Goal: Browse casually: Explore the website without a specific task or goal

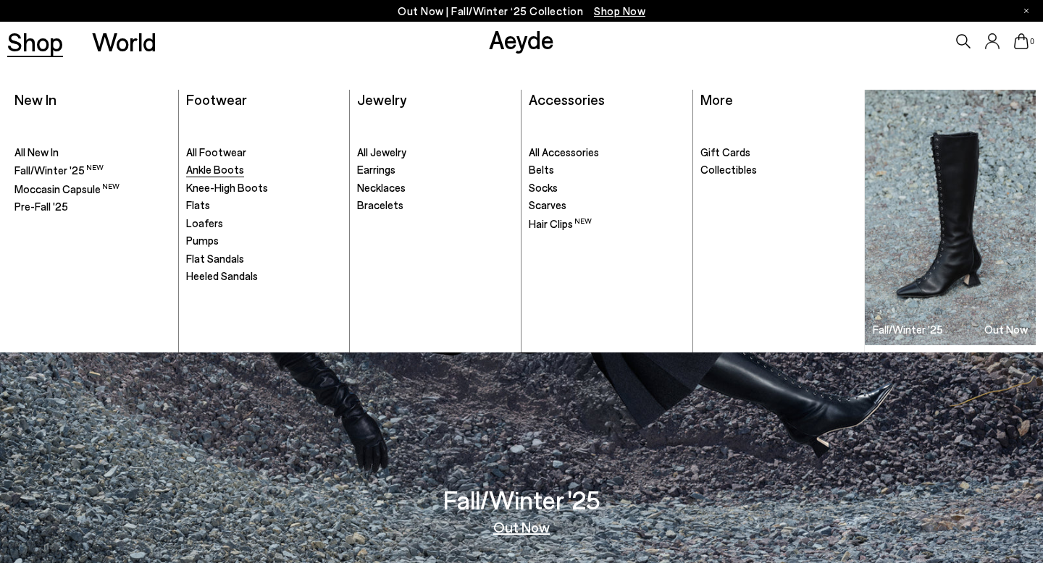
click at [220, 170] on span "Ankle Boots" at bounding box center [215, 169] width 58 height 13
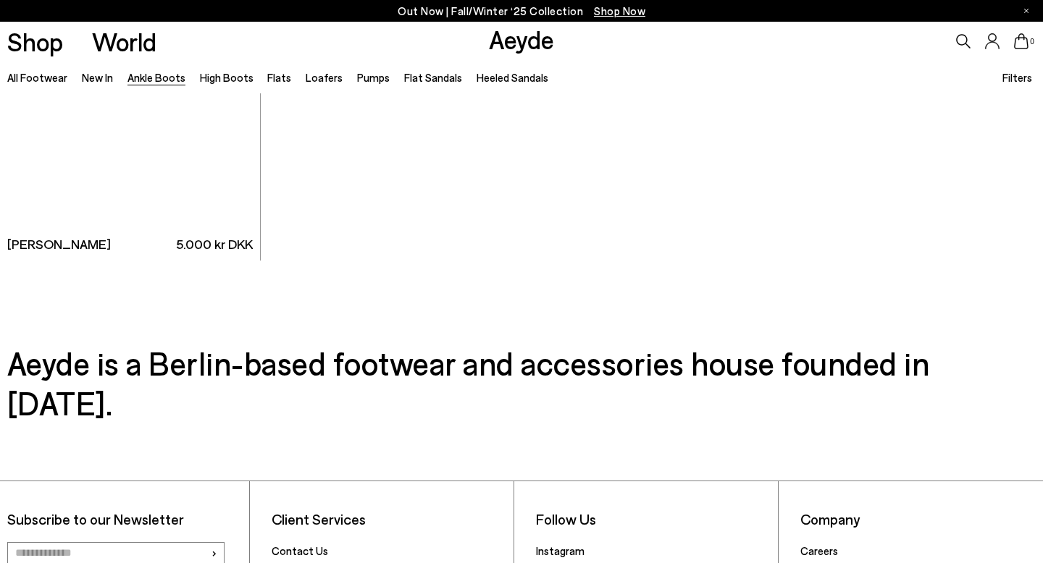
scroll to position [7751, 0]
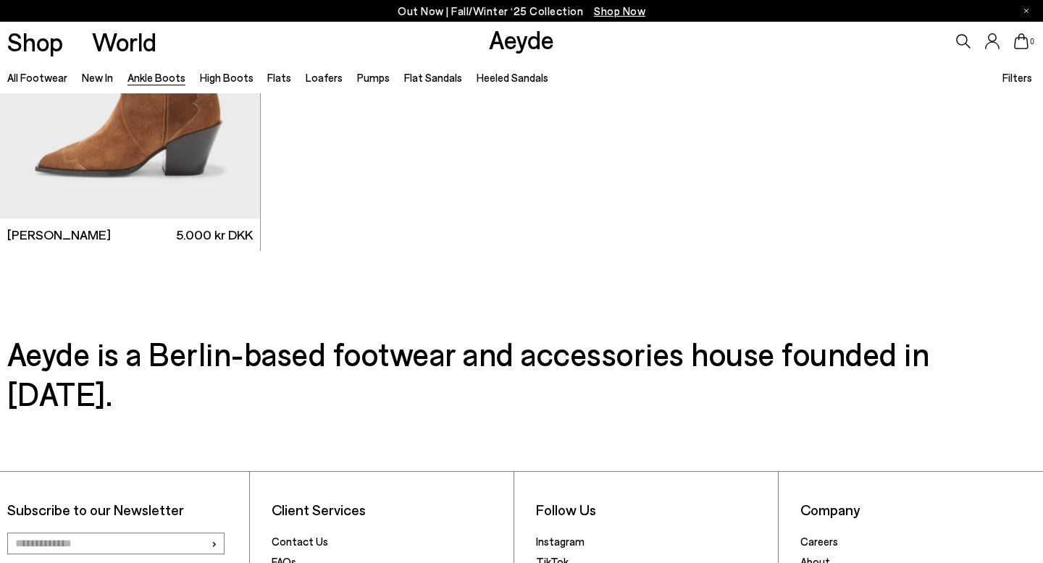
click at [202, 87] on ul "All Footwear New In Ankle Boots High Boots Flats Loafers Pumps Flat Sandals Hee…" at bounding box center [284, 77] width 555 height 33
click at [205, 82] on link "High Boots" at bounding box center [227, 77] width 54 height 13
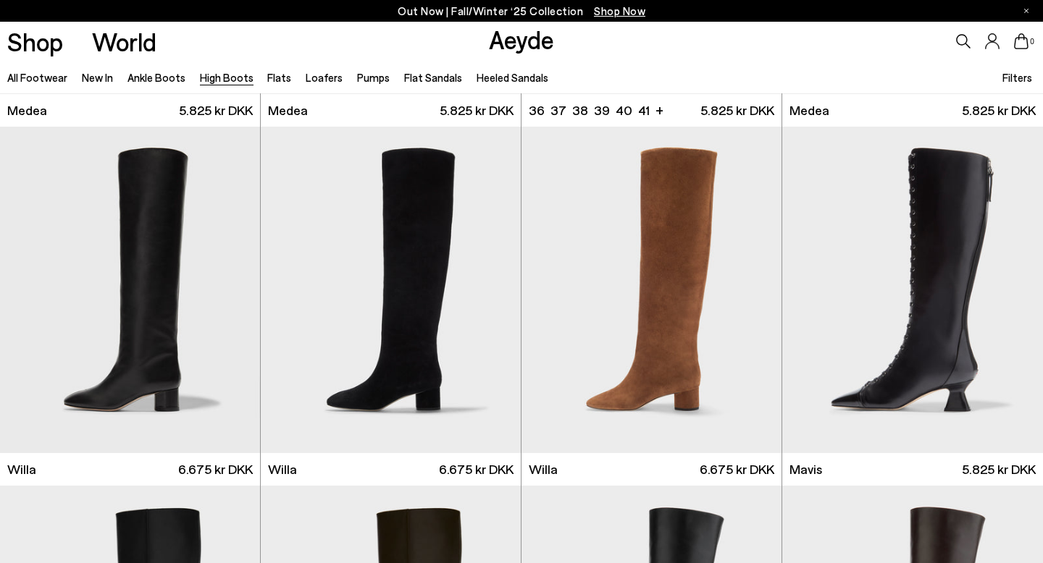
scroll to position [417, 0]
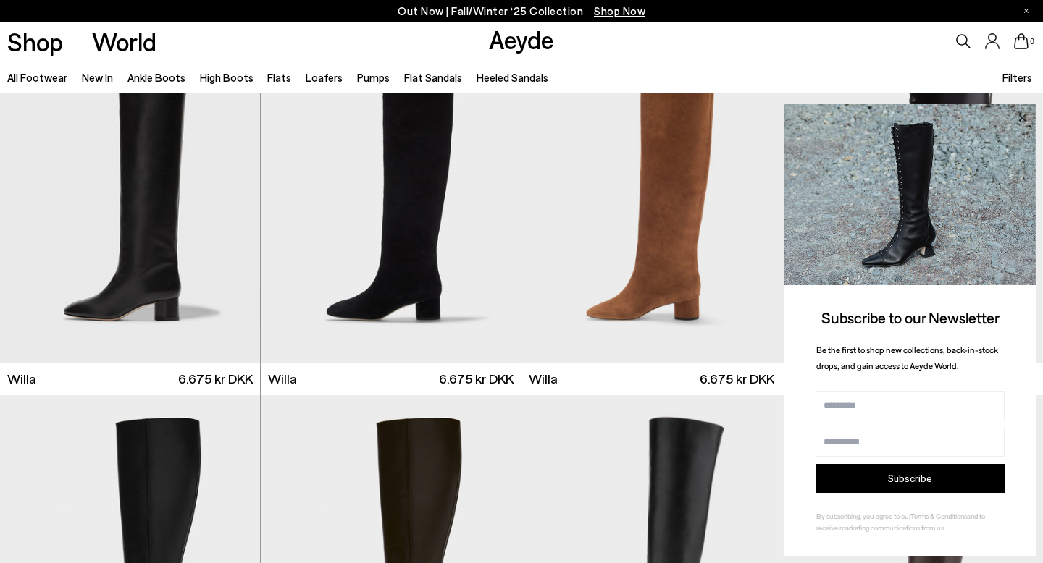
click at [1025, 120] on icon at bounding box center [1021, 117] width 7 height 7
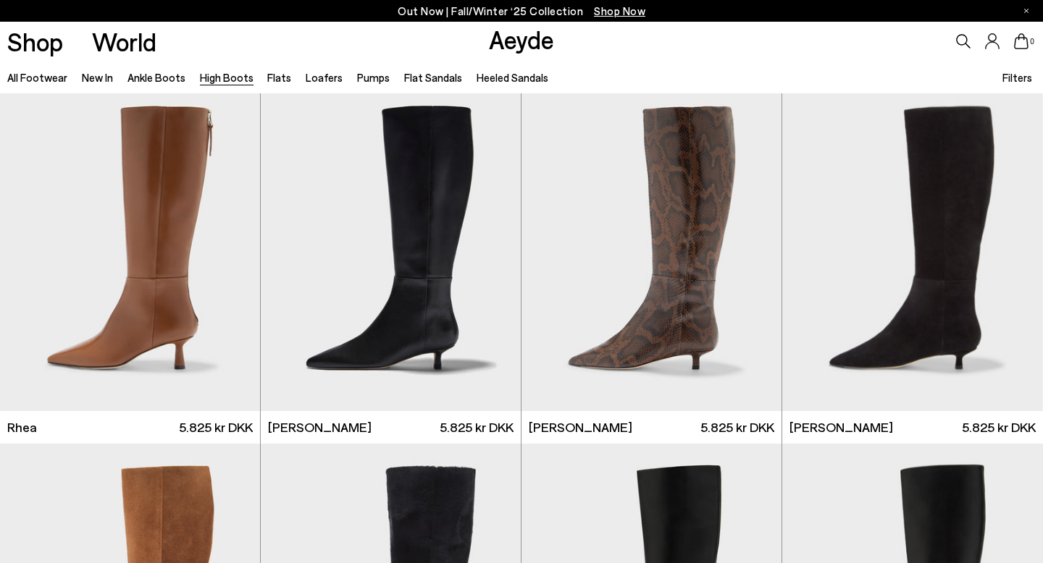
scroll to position [1448, 0]
click at [492, 256] on div "Next slide" at bounding box center [491, 253] width 43 height 43
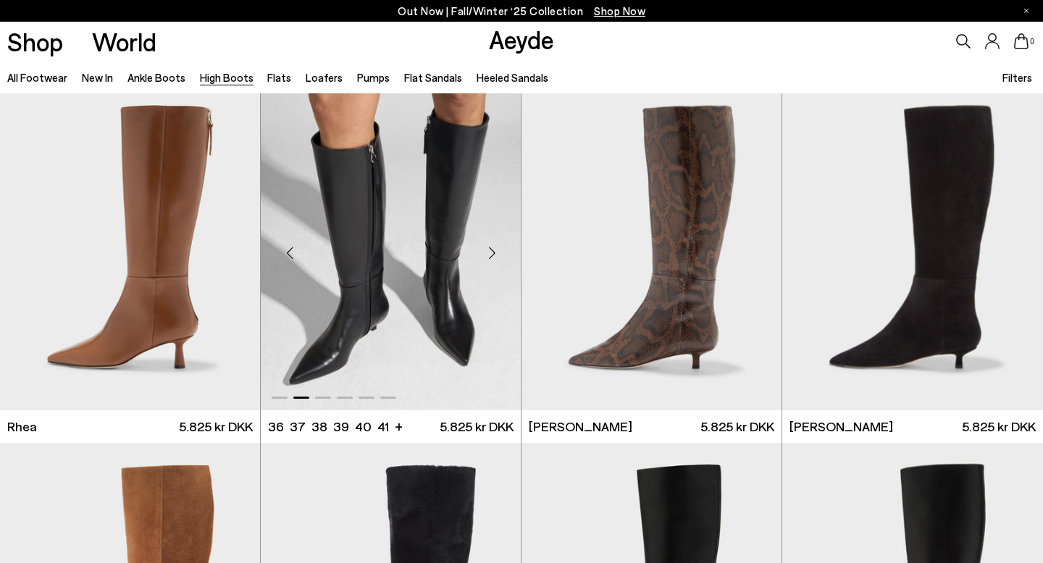
click at [492, 256] on div "Next slide" at bounding box center [491, 253] width 43 height 43
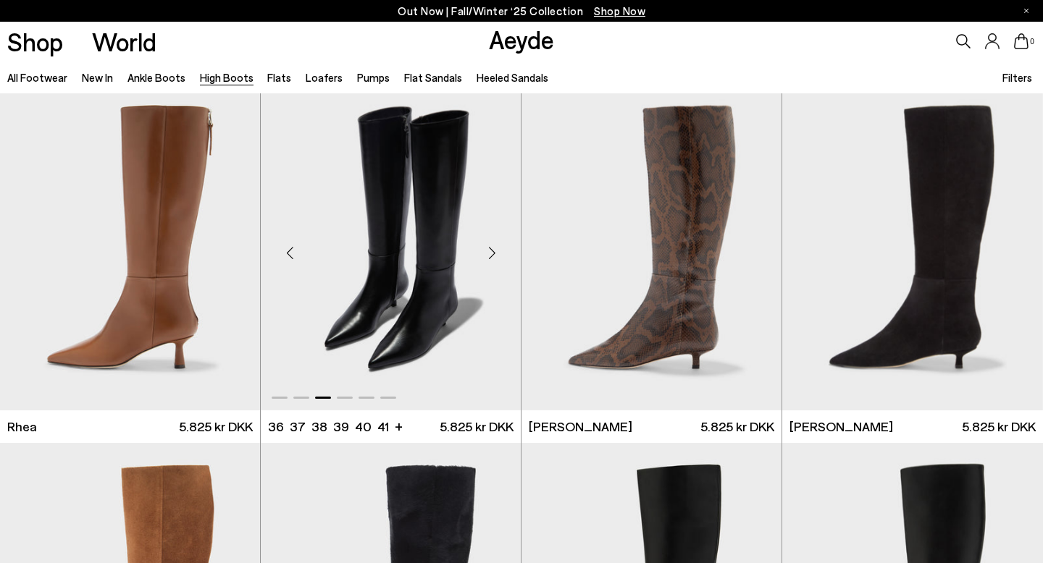
click at [492, 256] on div "Next slide" at bounding box center [491, 253] width 43 height 43
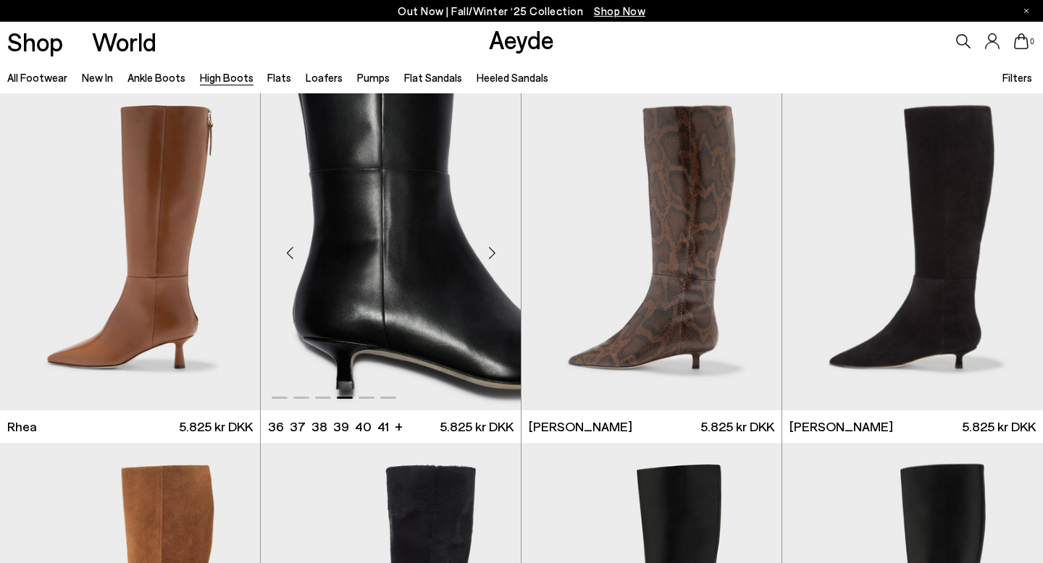
click at [492, 256] on div "Next slide" at bounding box center [491, 253] width 43 height 43
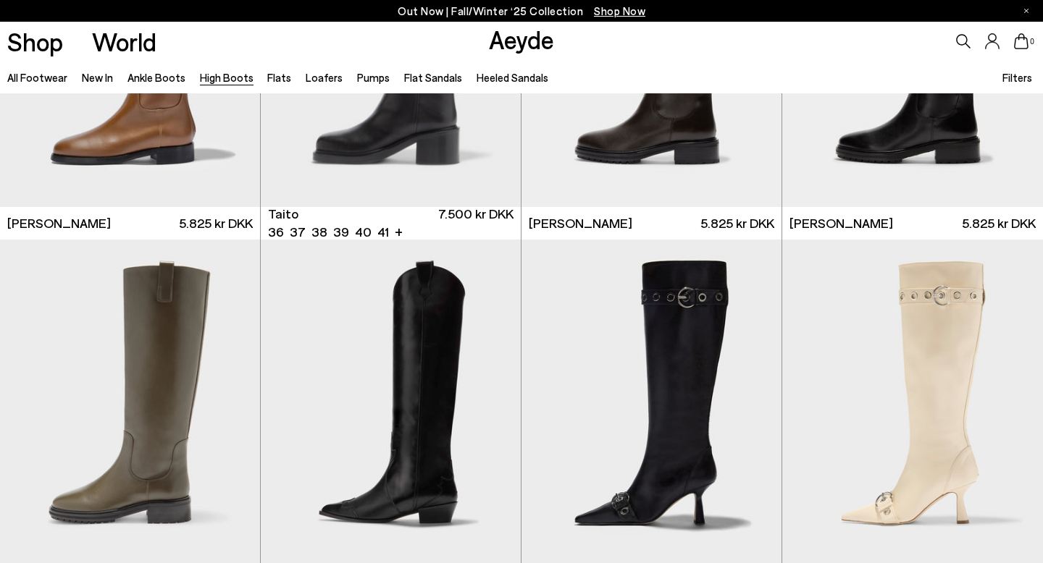
scroll to position [3266, 0]
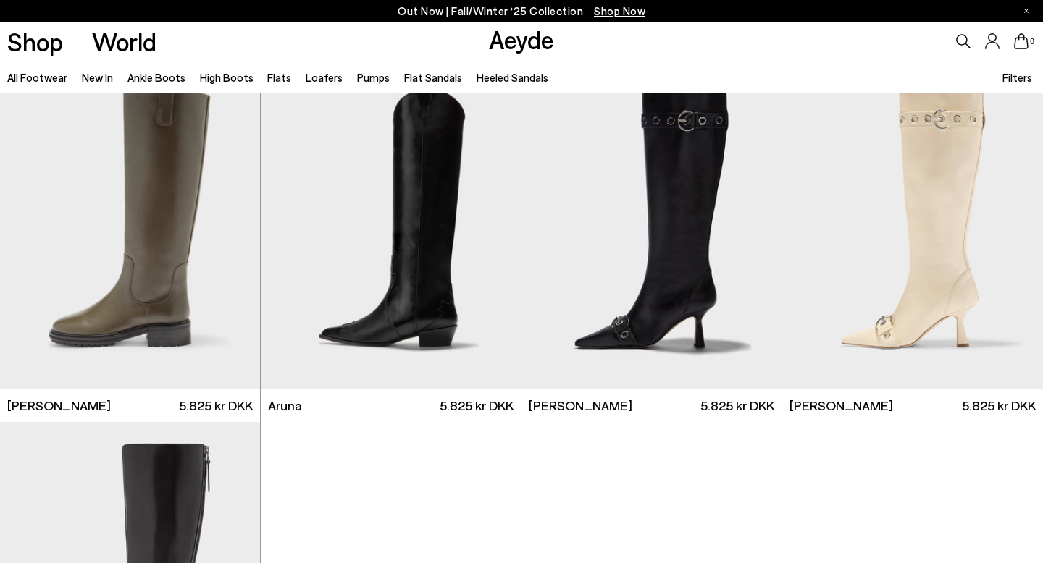
click at [90, 77] on link "New In" at bounding box center [97, 77] width 31 height 13
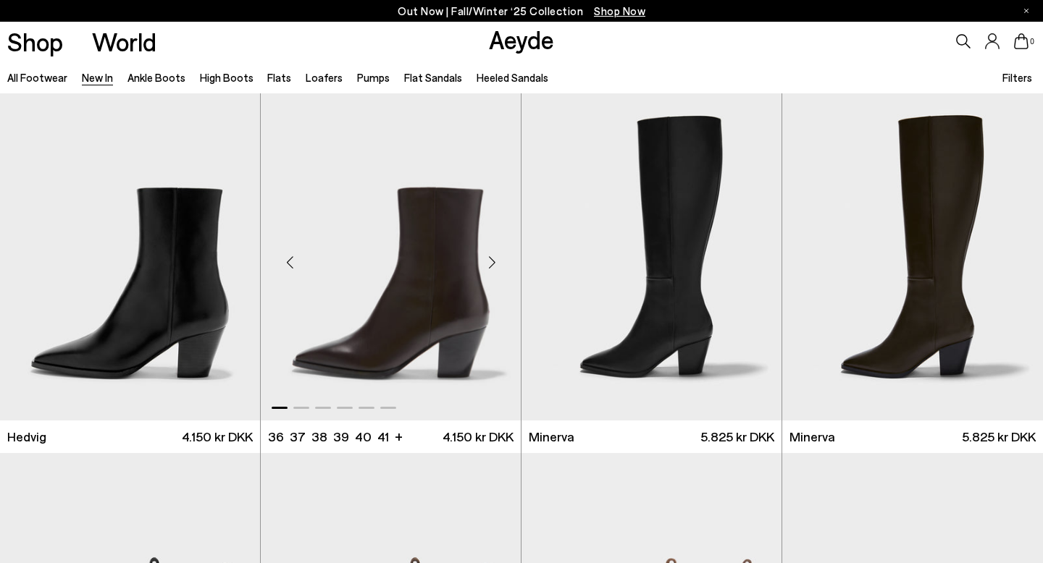
click at [489, 276] on div "Next slide" at bounding box center [491, 262] width 43 height 43
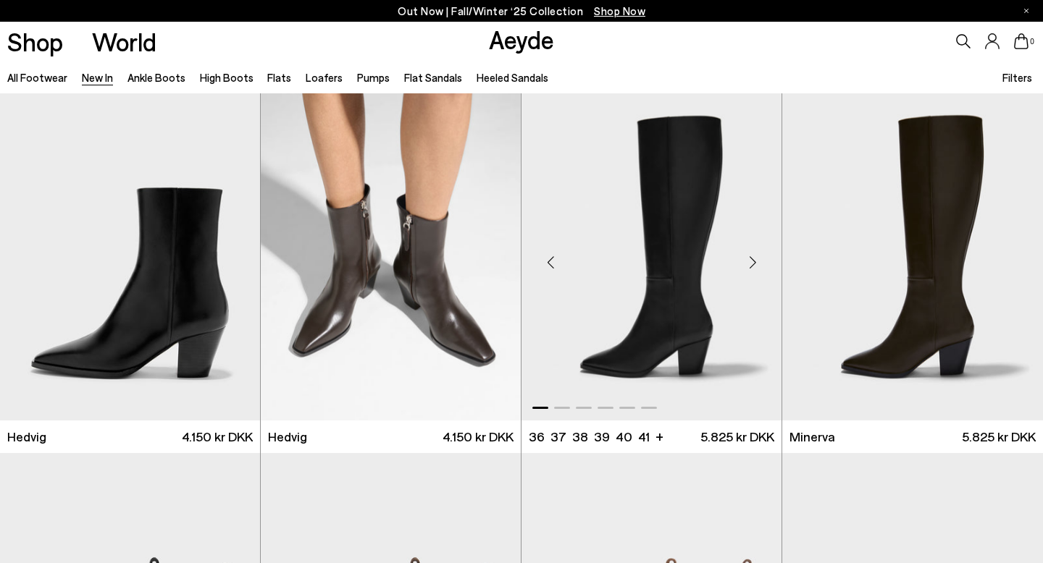
click at [754, 268] on div "Next slide" at bounding box center [752, 262] width 43 height 43
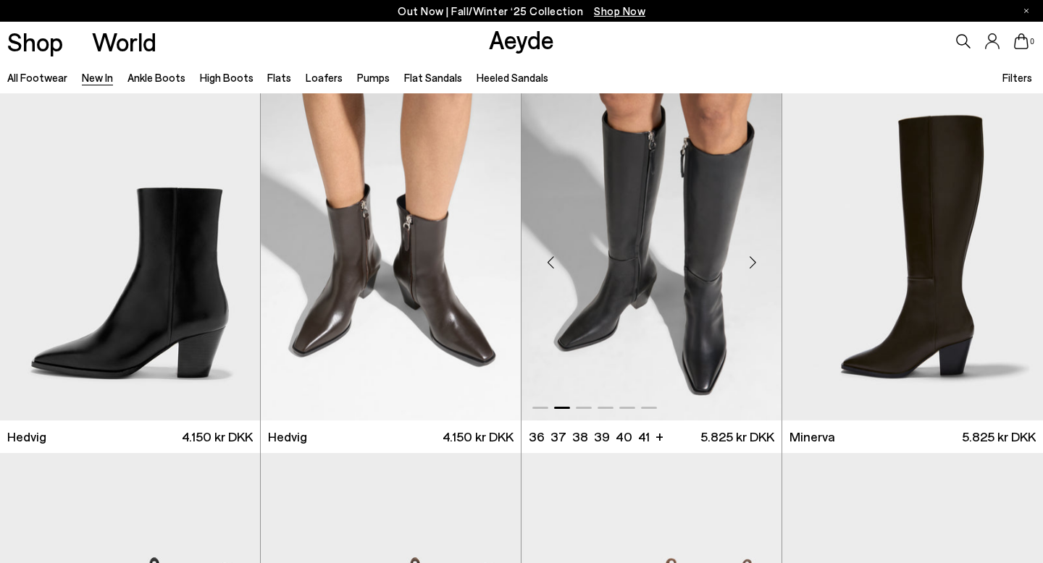
click at [754, 268] on div "Next slide" at bounding box center [752, 262] width 43 height 43
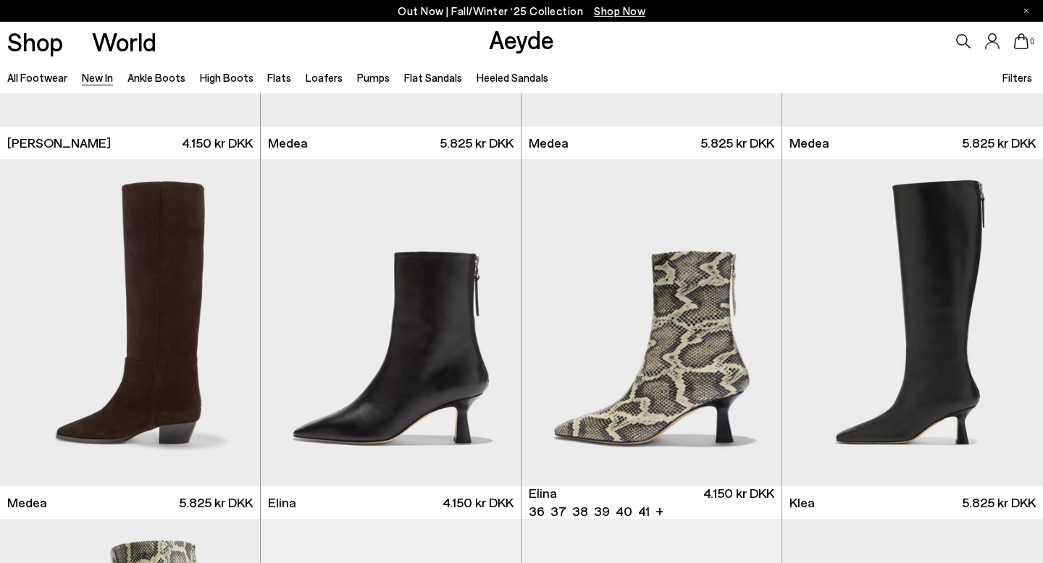
scroll to position [1074, 0]
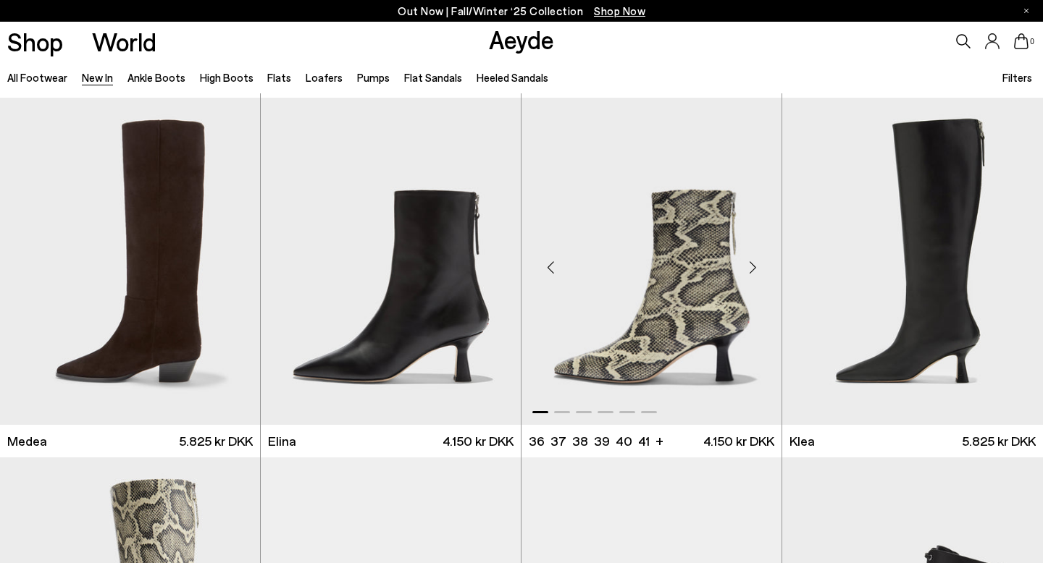
click at [752, 268] on div "Next slide" at bounding box center [752, 267] width 43 height 43
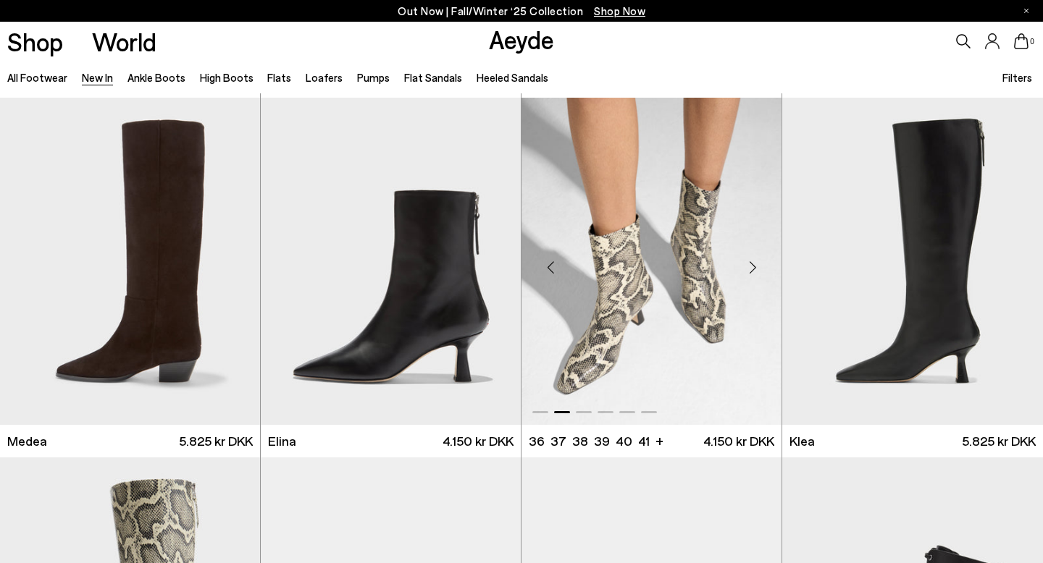
click at [752, 268] on div "Next slide" at bounding box center [752, 267] width 43 height 43
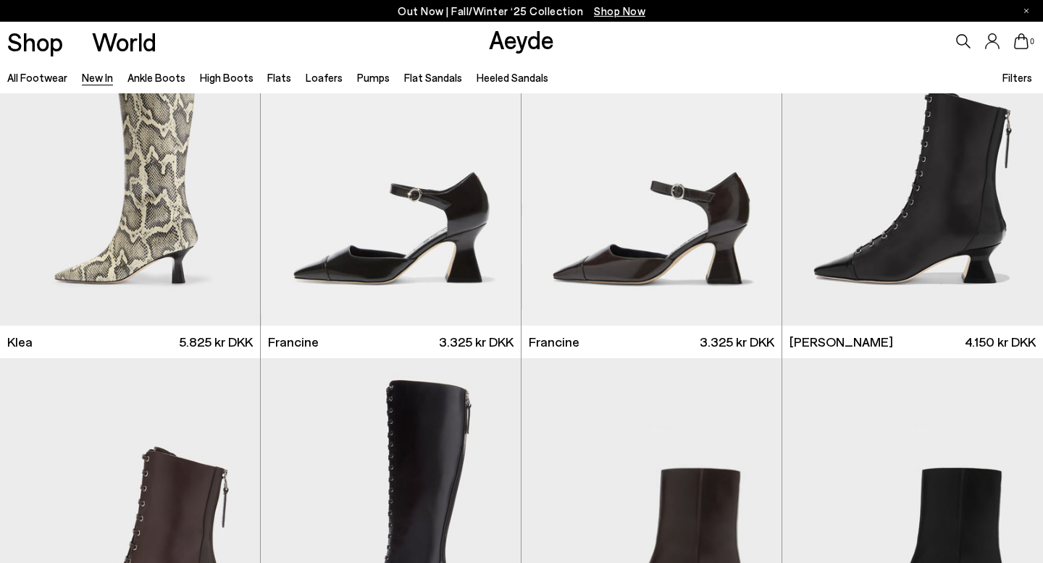
scroll to position [1530, 0]
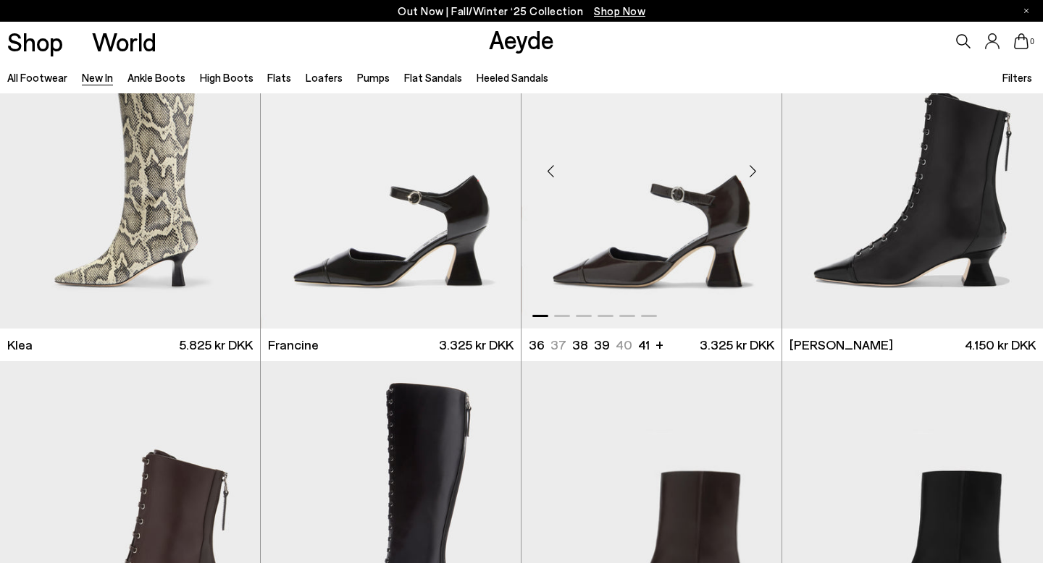
click at [747, 167] on div "Next slide" at bounding box center [752, 171] width 43 height 43
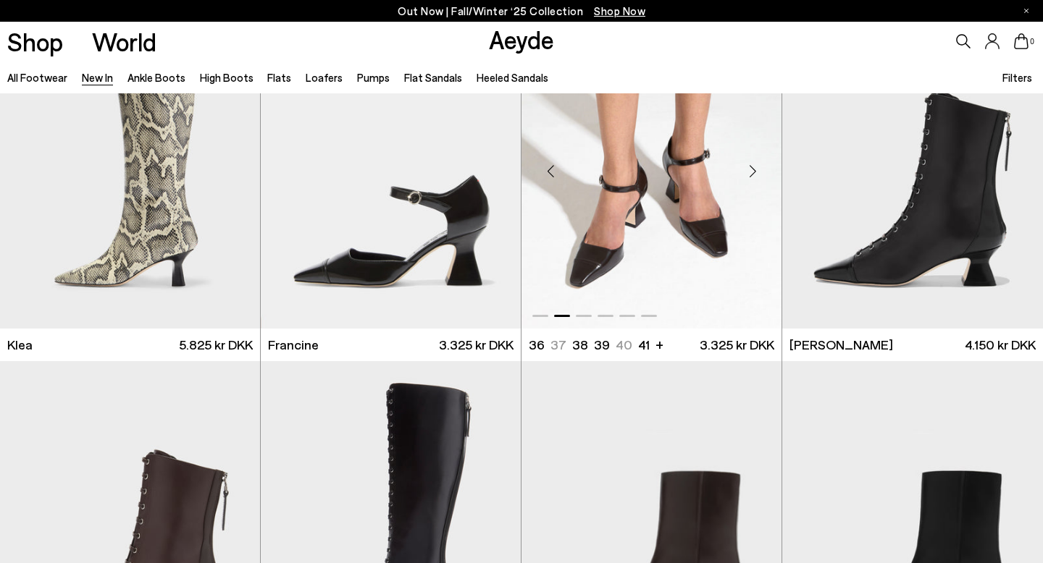
click at [747, 167] on div "Next slide" at bounding box center [752, 171] width 43 height 43
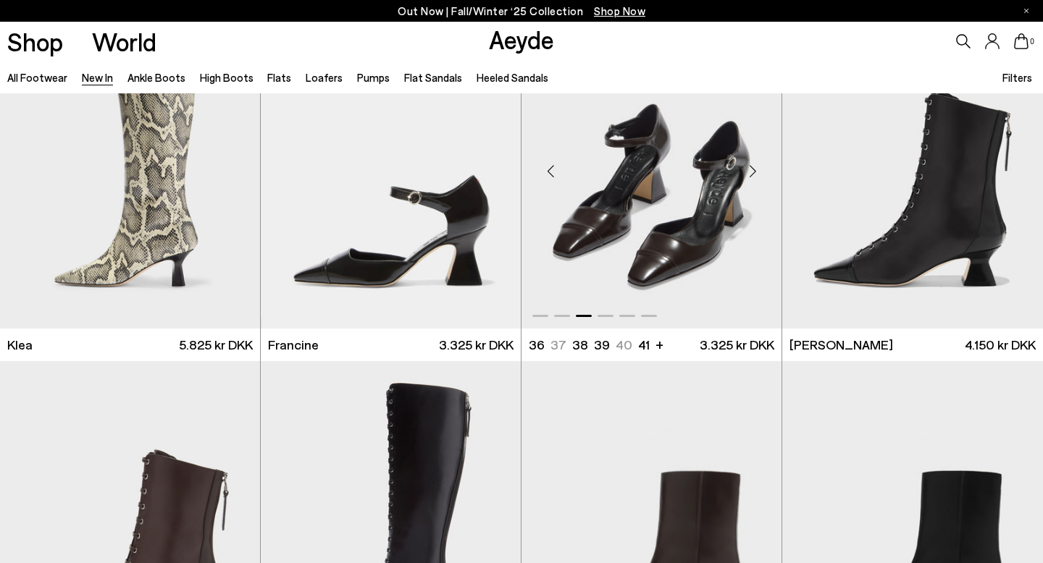
click at [747, 167] on div "Next slide" at bounding box center [752, 171] width 43 height 43
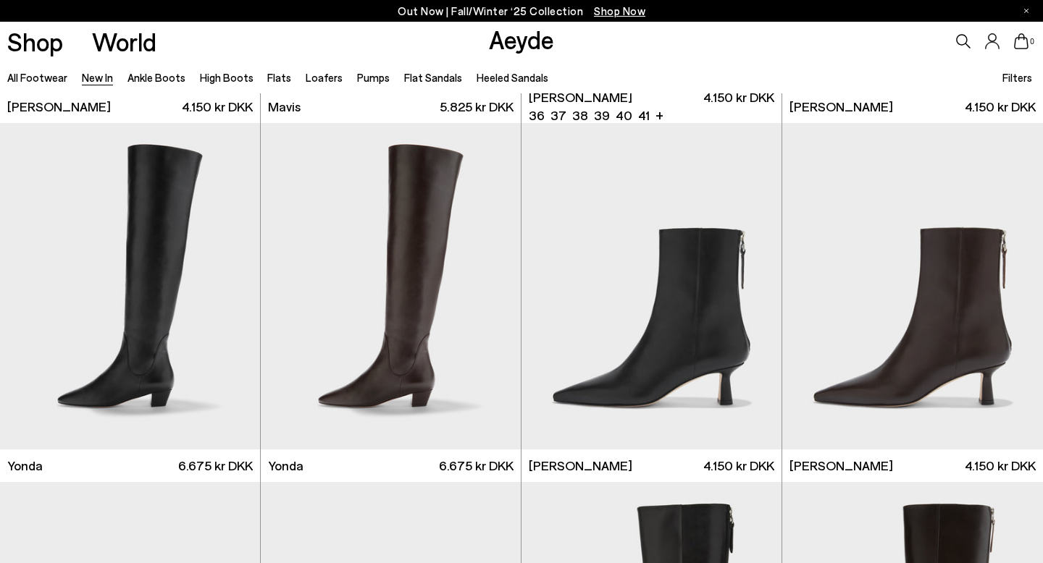
scroll to position [2287, 0]
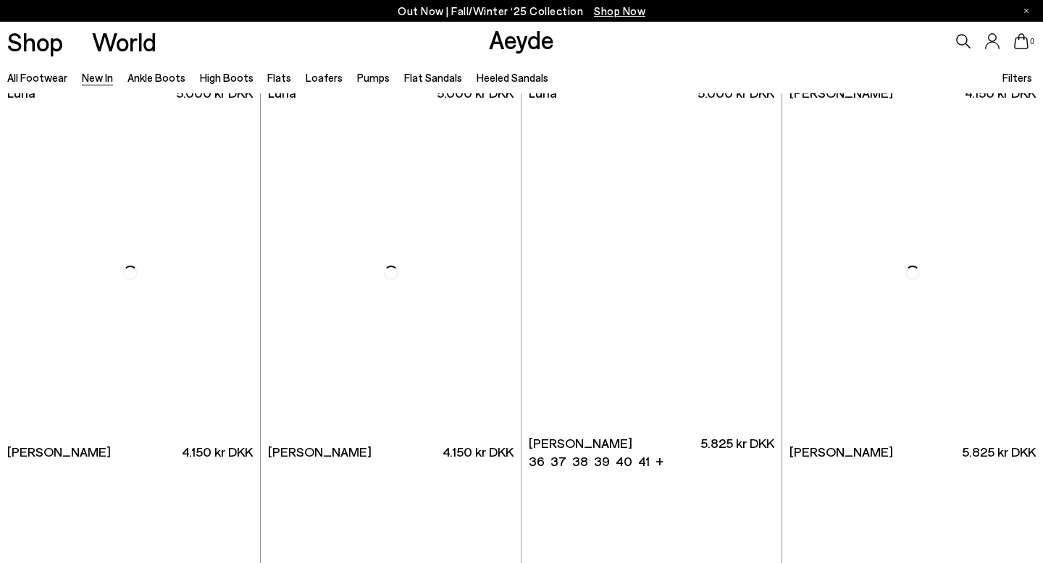
scroll to position [6355, 0]
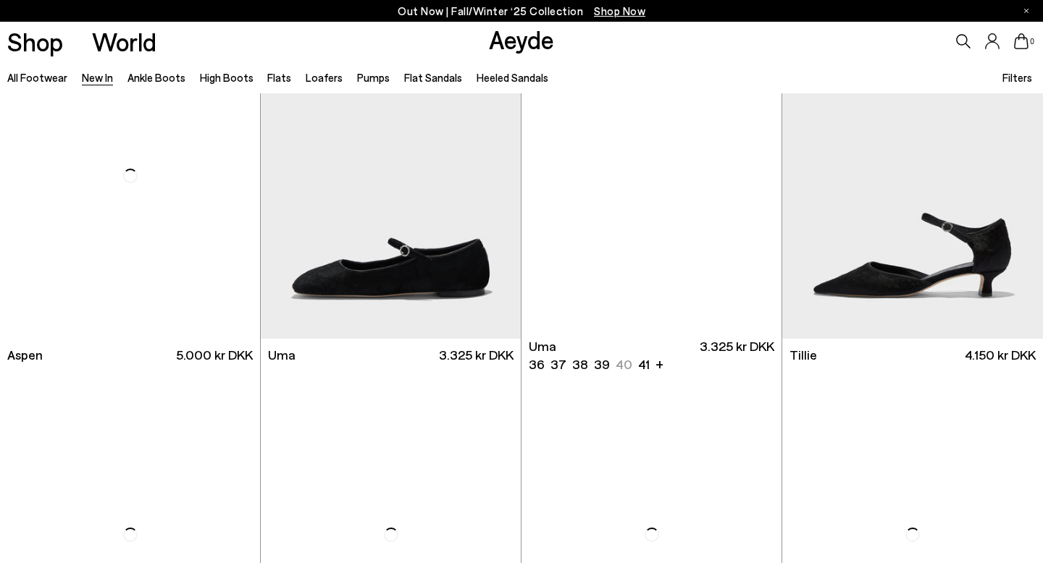
scroll to position [7993, 0]
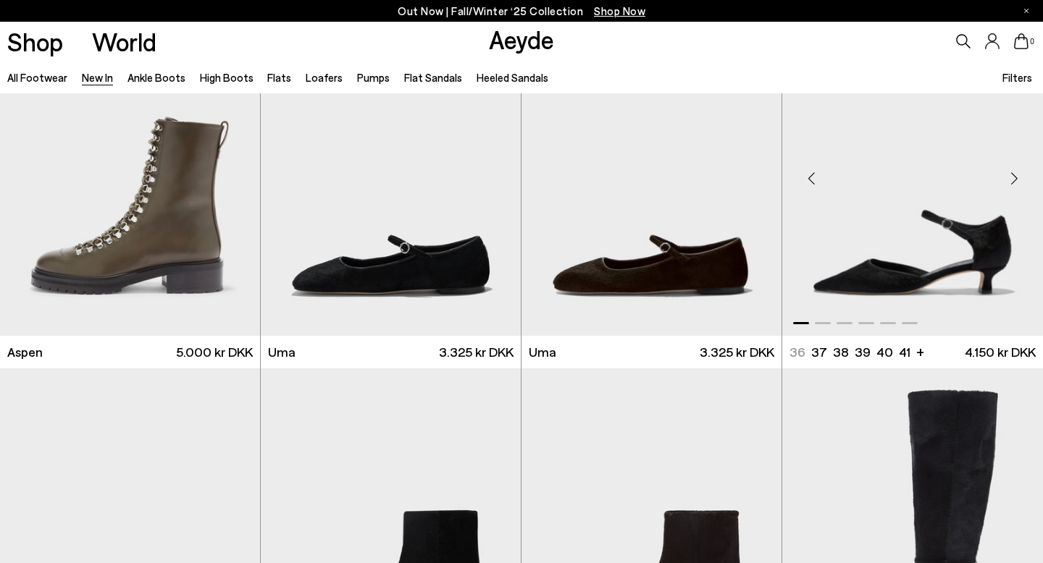
click at [1018, 185] on div "Next slide" at bounding box center [1013, 178] width 43 height 43
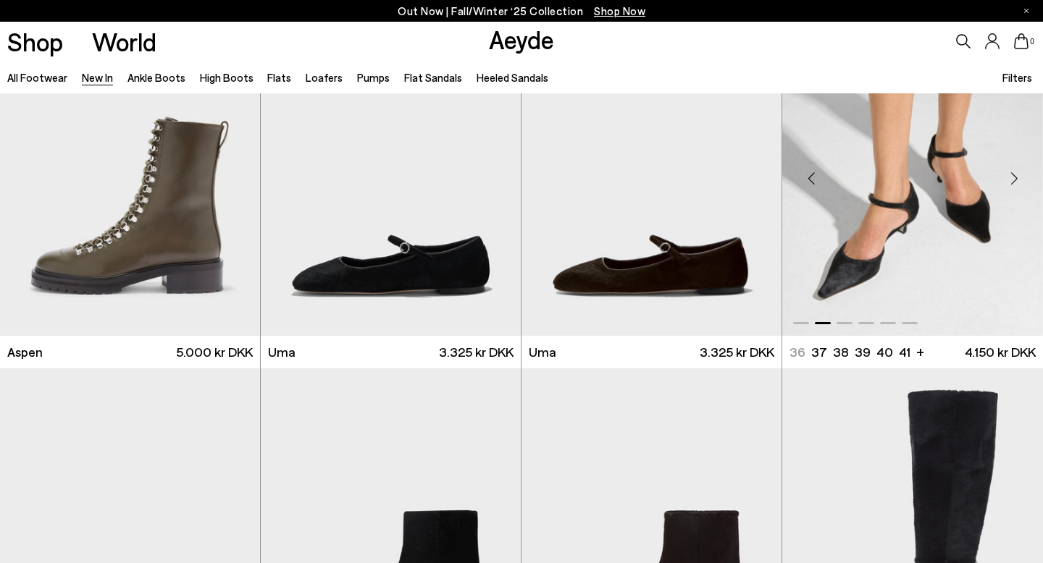
click at [1018, 185] on div "Next slide" at bounding box center [1013, 178] width 43 height 43
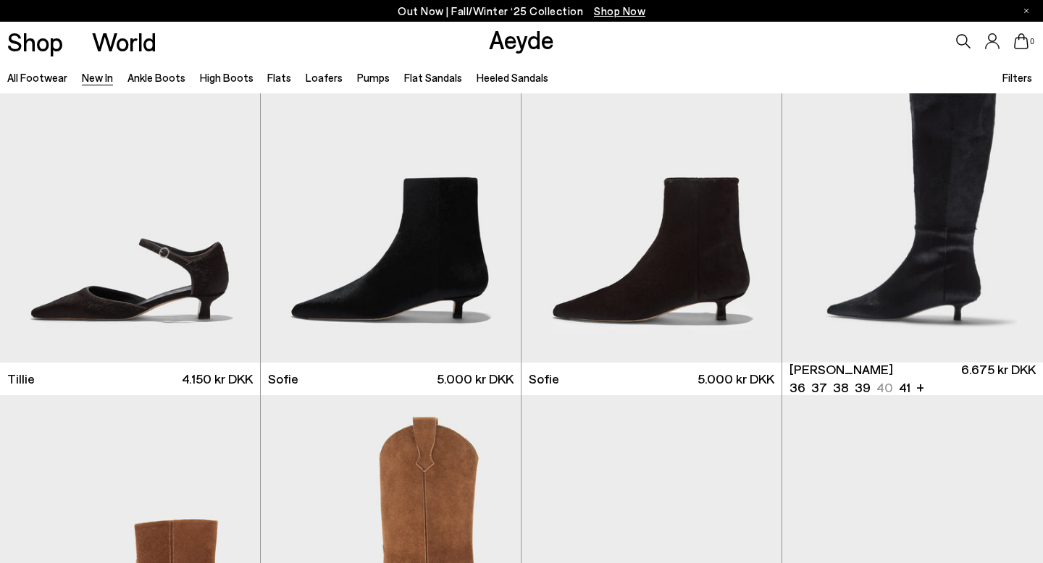
scroll to position [8440, 0]
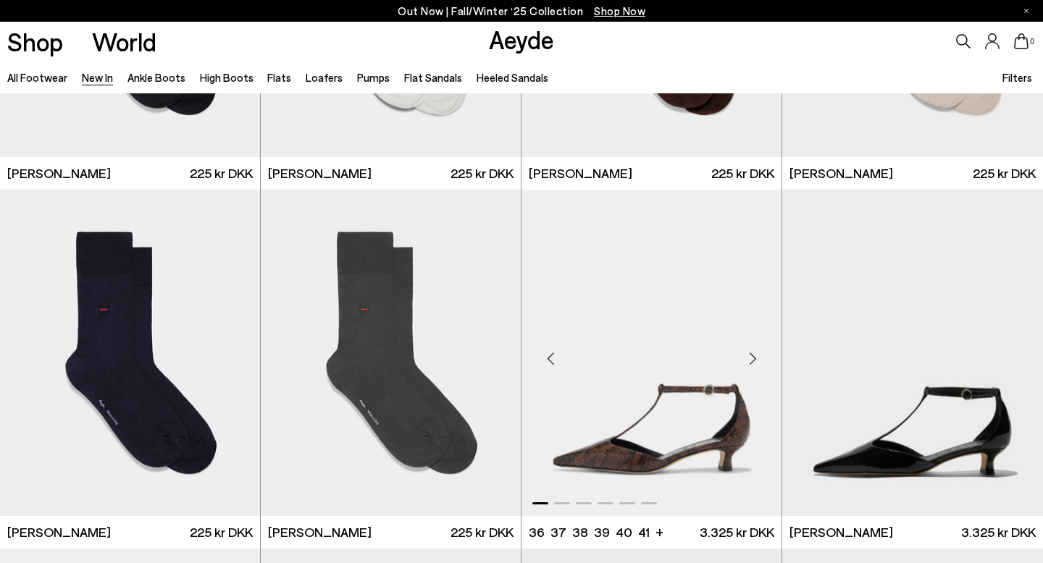
scroll to position [10762, 0]
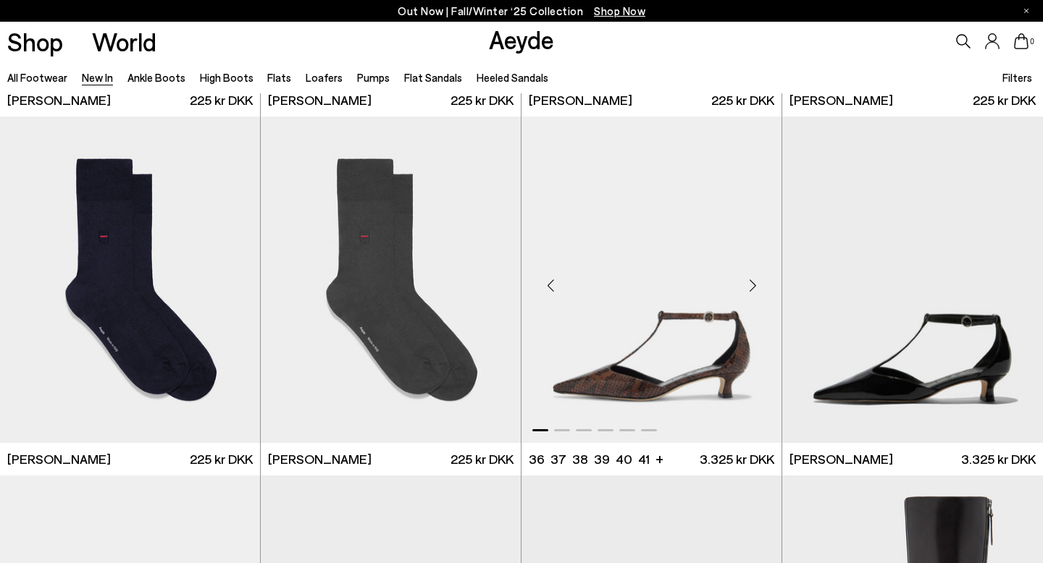
click at [750, 279] on div "Next slide" at bounding box center [752, 285] width 43 height 43
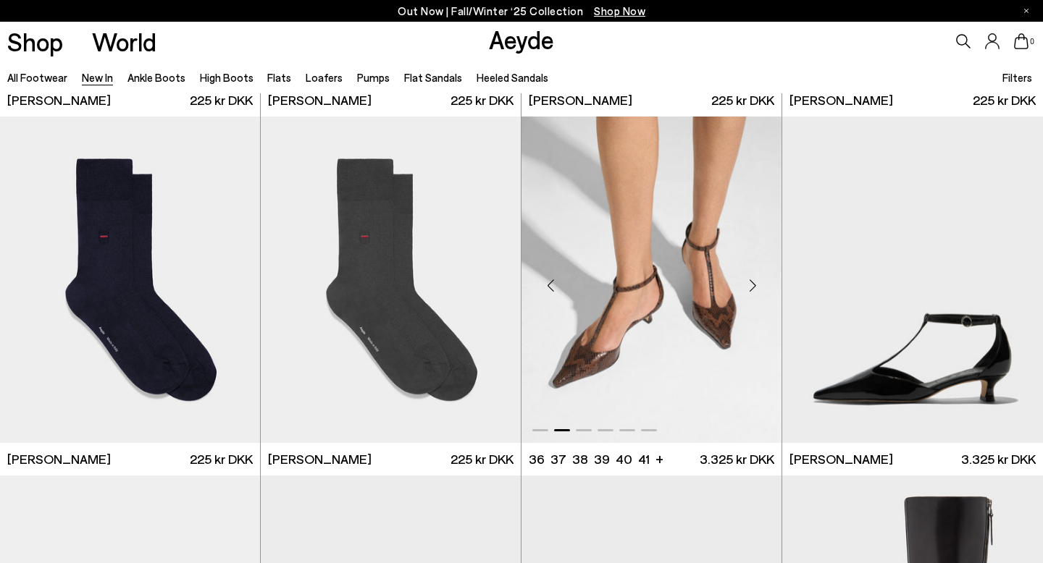
click at [749, 280] on div "Next slide" at bounding box center [752, 285] width 43 height 43
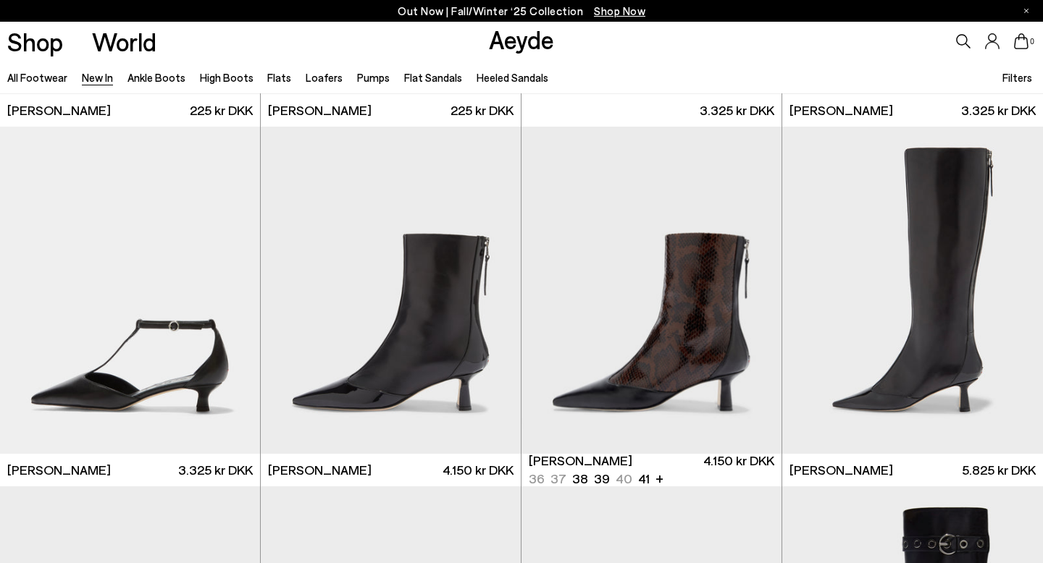
scroll to position [11120, 0]
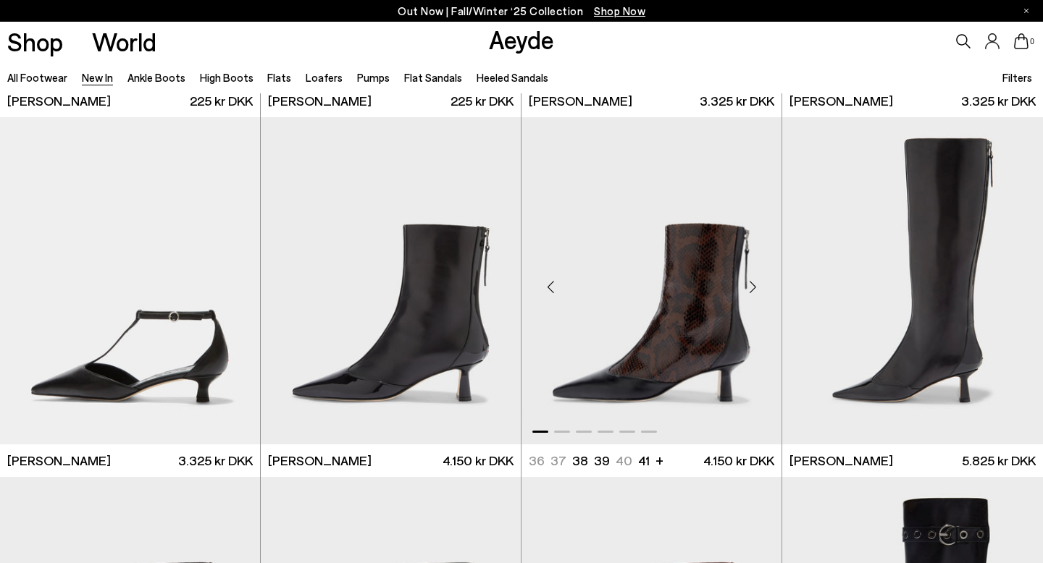
click at [746, 282] on div "Next slide" at bounding box center [752, 286] width 43 height 43
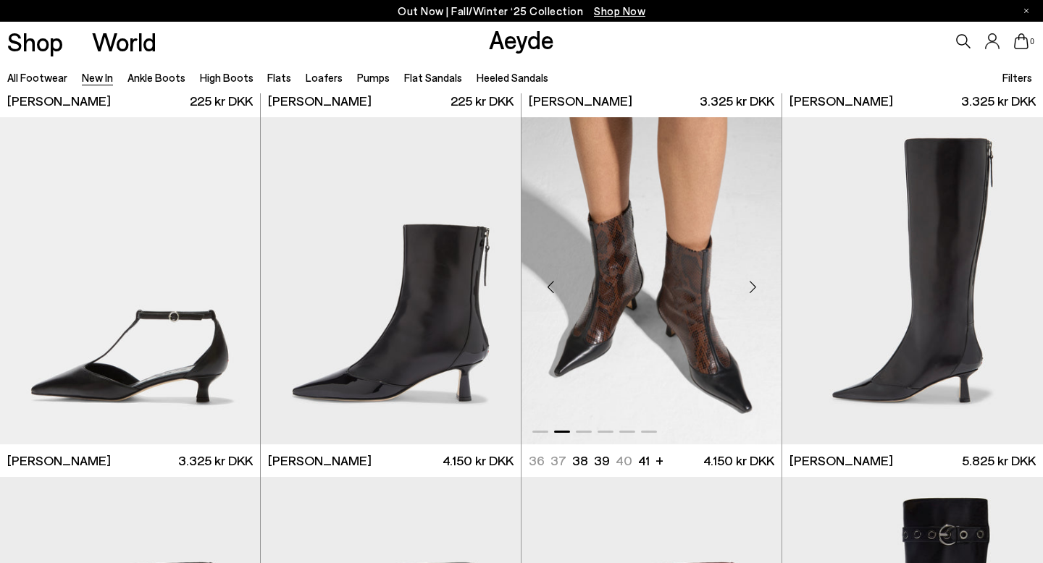
click at [746, 282] on div "Next slide" at bounding box center [752, 286] width 43 height 43
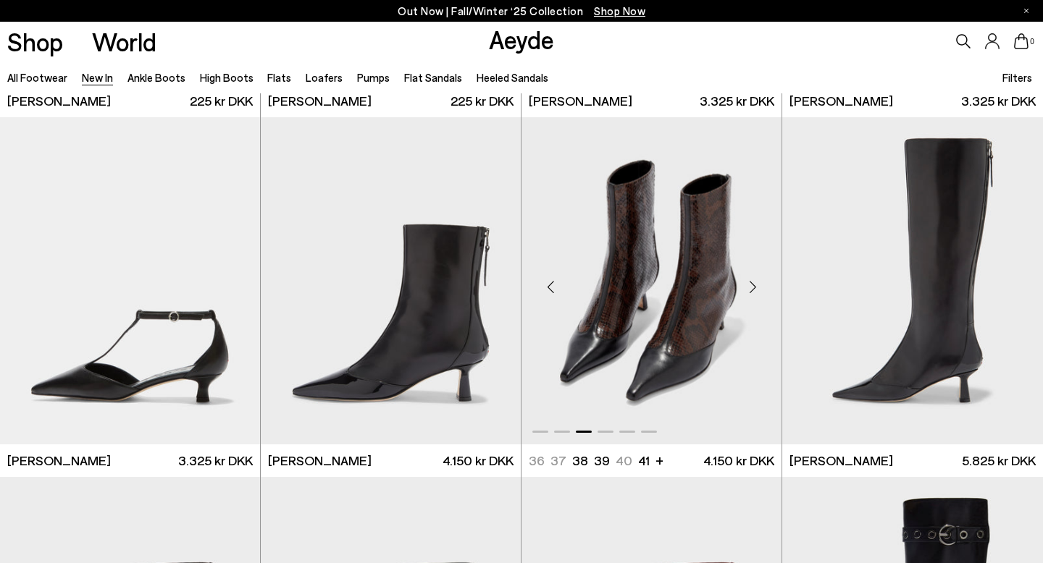
click at [746, 282] on div "Next slide" at bounding box center [752, 286] width 43 height 43
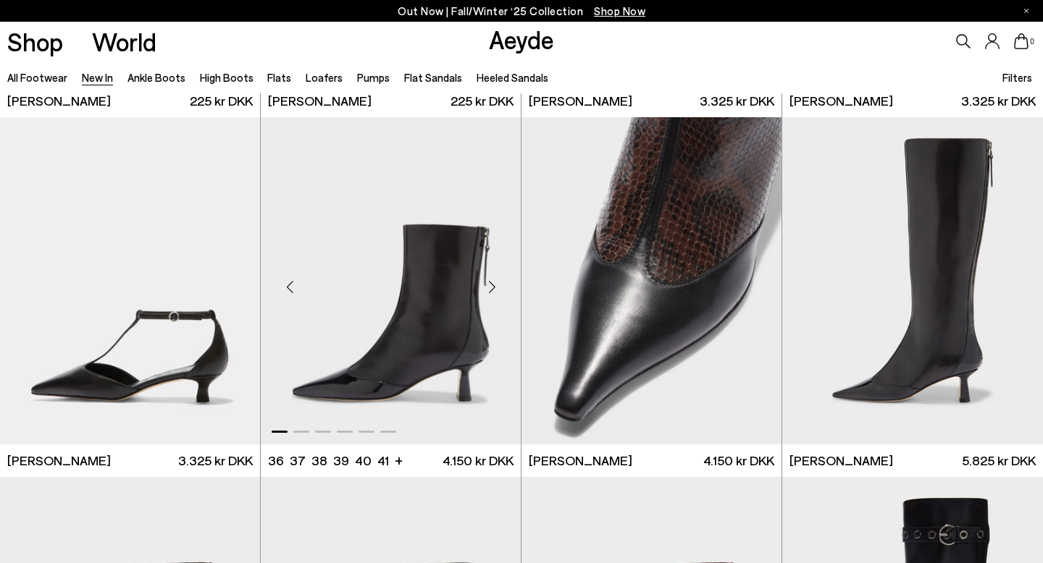
click at [486, 287] on div "Next slide" at bounding box center [491, 286] width 43 height 43
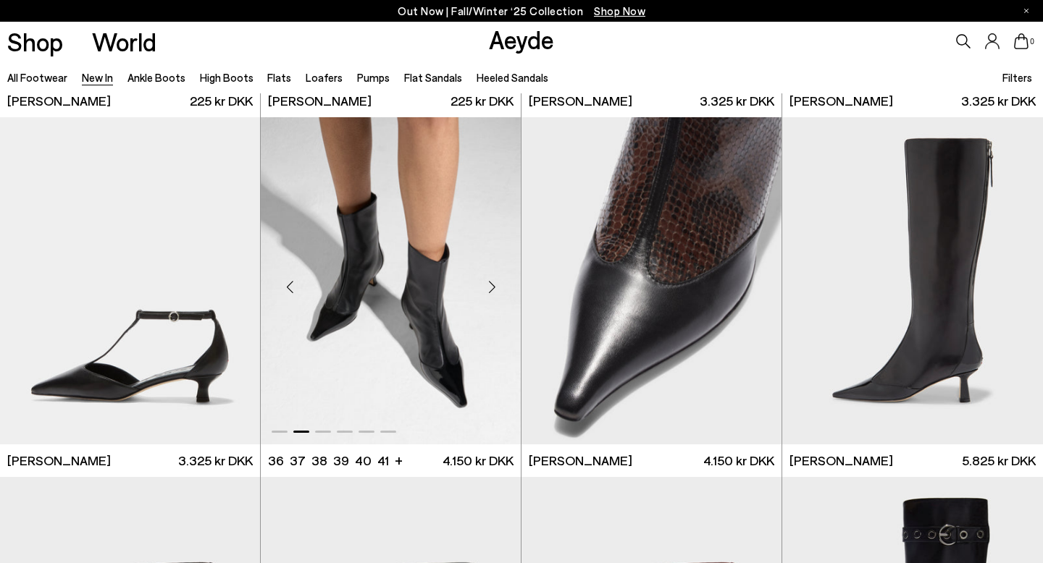
click at [486, 287] on div "Next slide" at bounding box center [491, 286] width 43 height 43
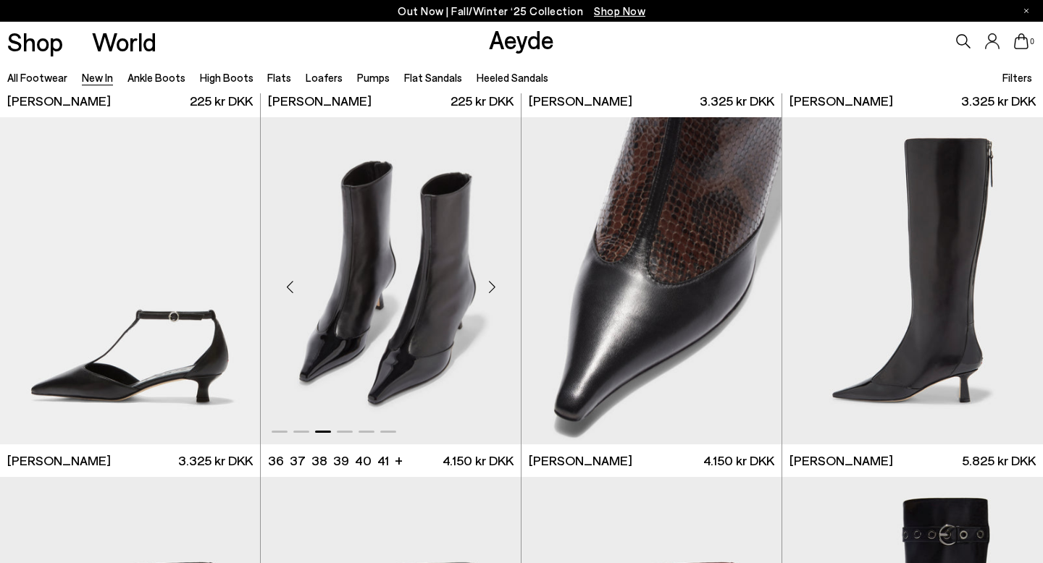
click at [486, 287] on div "Next slide" at bounding box center [491, 286] width 43 height 43
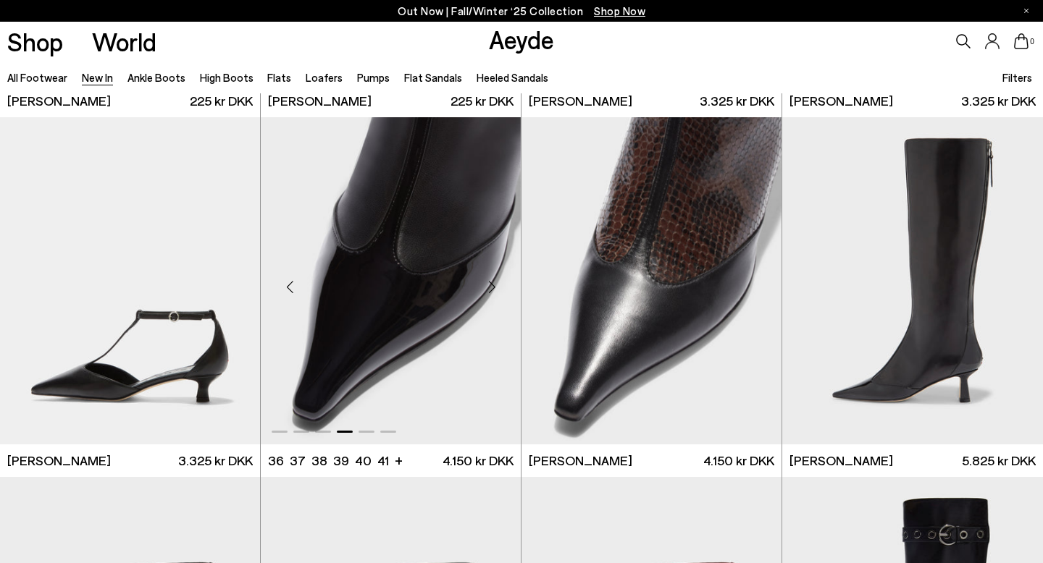
click at [486, 287] on div "Next slide" at bounding box center [491, 286] width 43 height 43
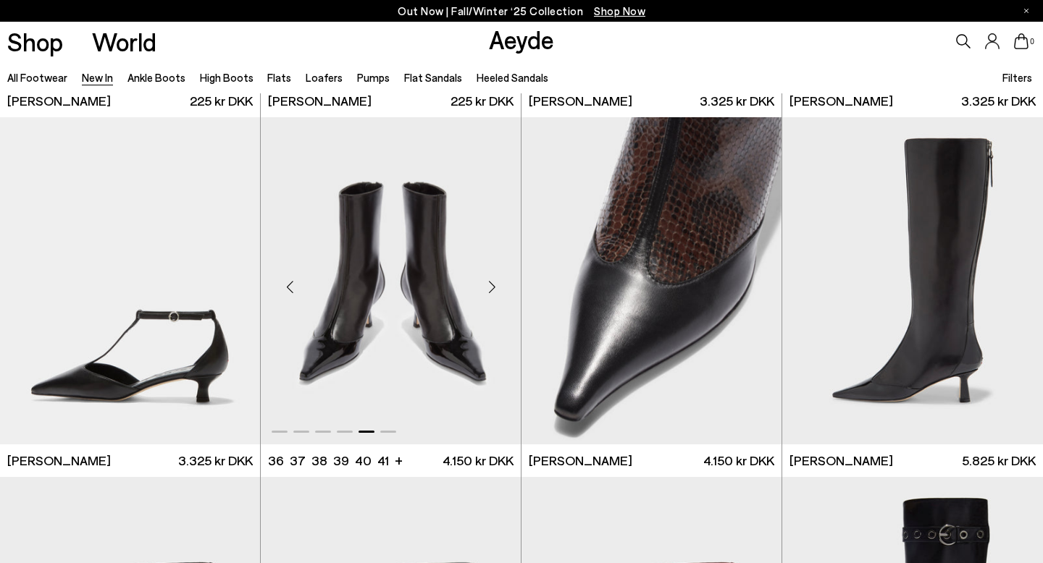
click at [486, 287] on div "Next slide" at bounding box center [491, 286] width 43 height 43
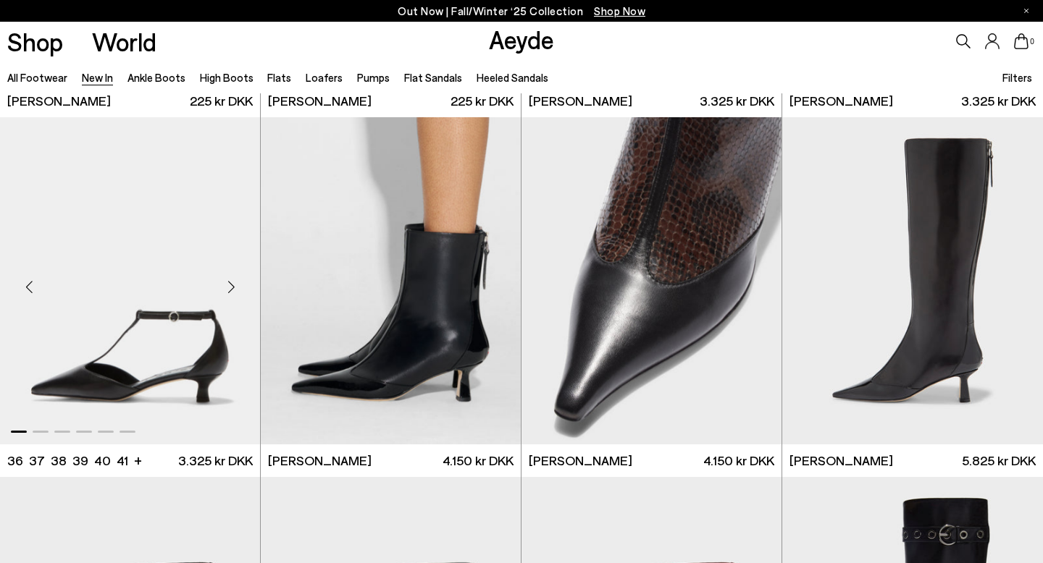
click at [228, 290] on div "Next slide" at bounding box center [230, 286] width 43 height 43
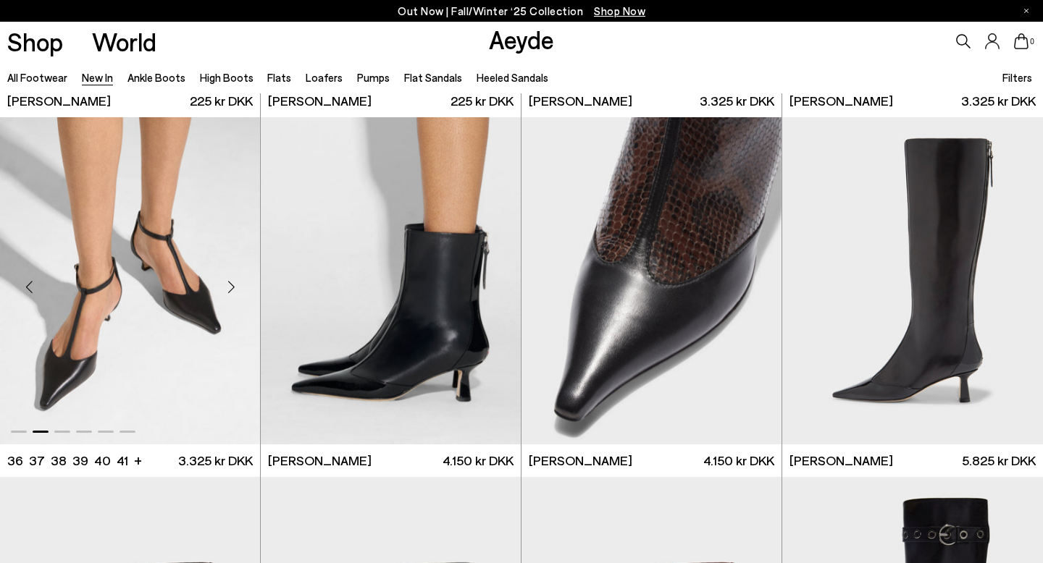
click at [228, 290] on div "Next slide" at bounding box center [230, 286] width 43 height 43
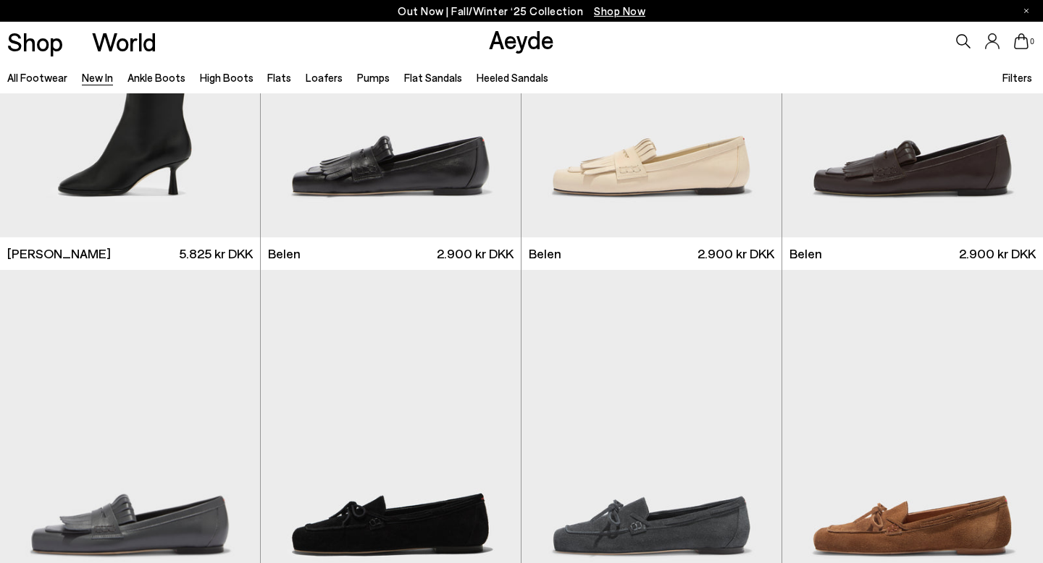
scroll to position [13164, 0]
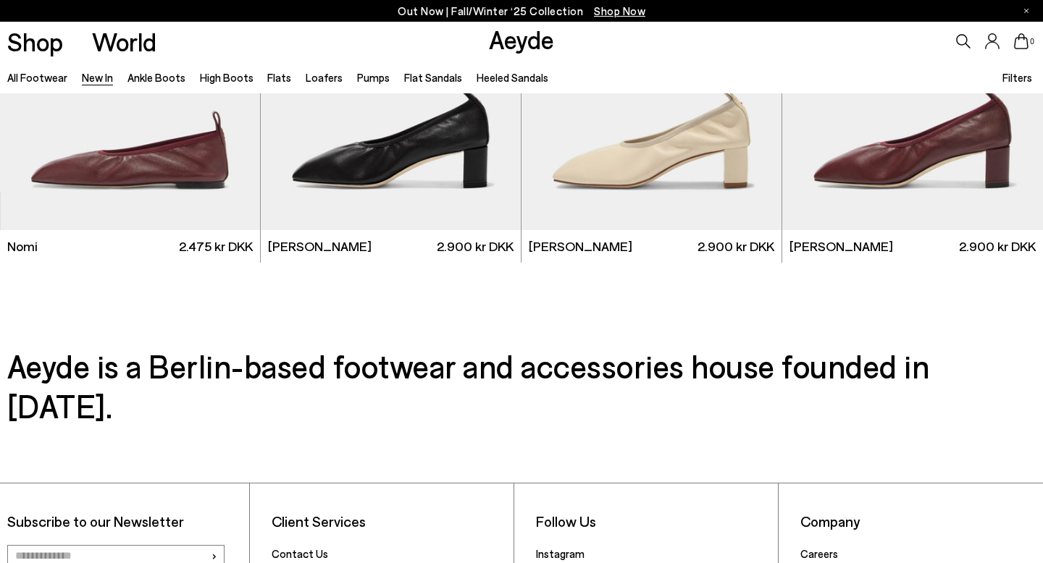
scroll to position [15282, 0]
